Goal: Task Accomplishment & Management: Manage account settings

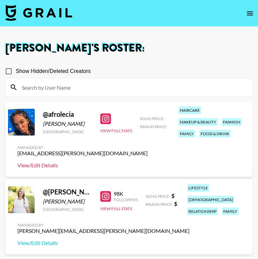
click at [52, 165] on link "View/Edit Details" at bounding box center [82, 165] width 131 height 7
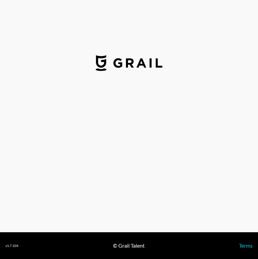
select select "USD"
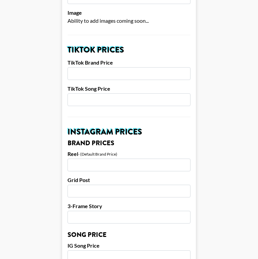
scroll to position [213, 0]
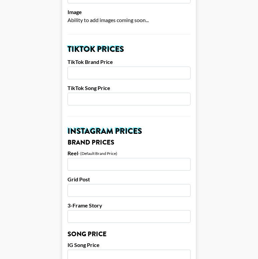
click at [141, 69] on input "number" at bounding box center [129, 73] width 123 height 13
type input "1000"
click at [162, 93] on input "number" at bounding box center [129, 99] width 123 height 13
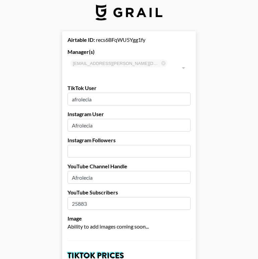
scroll to position [0, 0]
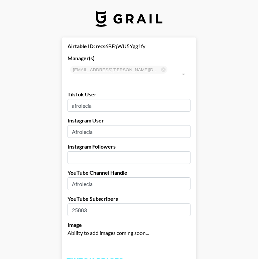
type input "300"
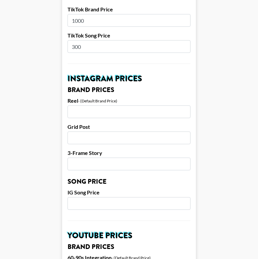
scroll to position [268, 0]
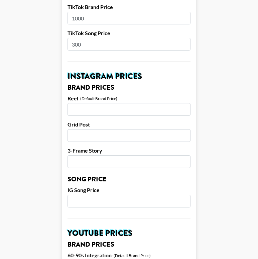
click at [127, 195] on input "number" at bounding box center [129, 201] width 123 height 13
type input "2"
type input "250"
click at [121, 103] on input "number" at bounding box center [129, 109] width 123 height 13
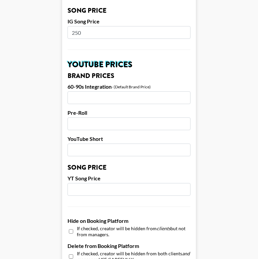
scroll to position [649, 0]
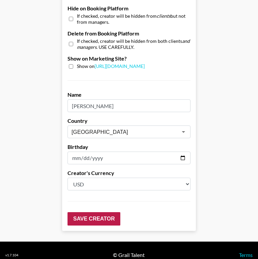
type input "800"
click at [111, 212] on input "Save Creator" at bounding box center [94, 218] width 53 height 13
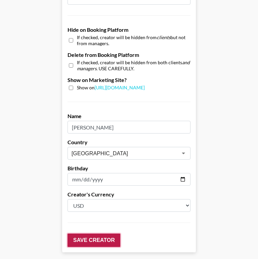
scroll to position [670, 0]
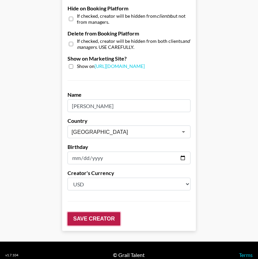
click at [111, 212] on input "Save Creator" at bounding box center [94, 218] width 53 height 13
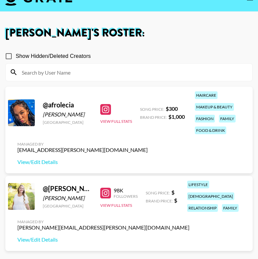
scroll to position [48, 0]
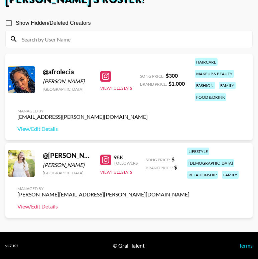
click at [57, 203] on link "View/Edit Details" at bounding box center [103, 206] width 172 height 7
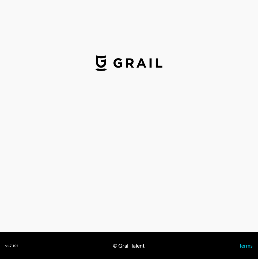
select select "USD"
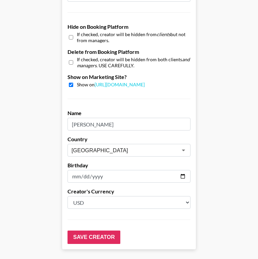
scroll to position [630, 0]
